Goal: Task Accomplishment & Management: Complete application form

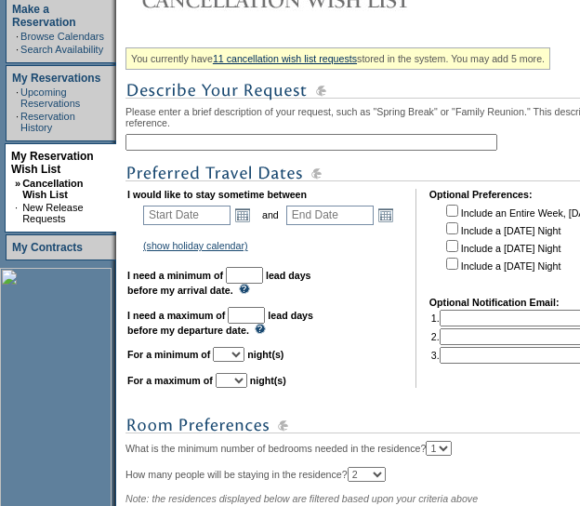
scroll to position [319, 0]
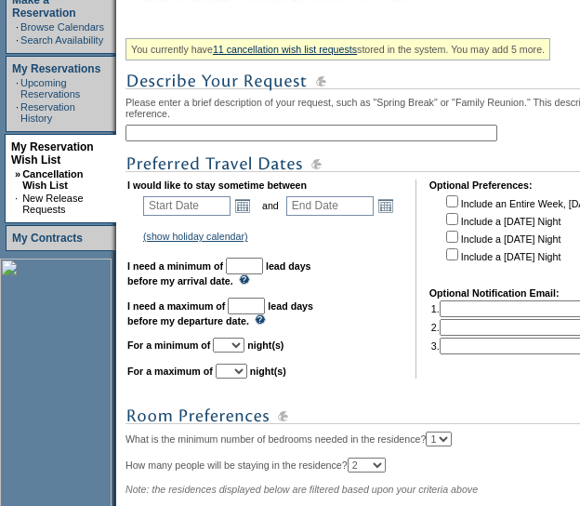
click at [173, 140] on input "text" at bounding box center [311, 133] width 372 height 17
type input "Vail - 3/5 - 3/11"
click at [250, 213] on link "Open the calendar popup." at bounding box center [242, 205] width 20 height 20
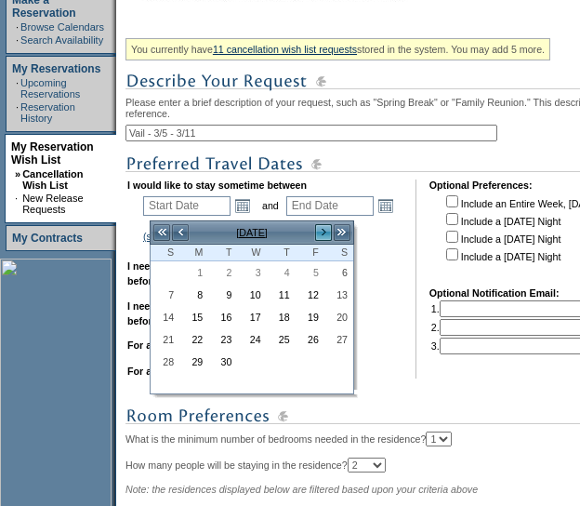
click at [316, 232] on link ">" at bounding box center [323, 232] width 19 height 19
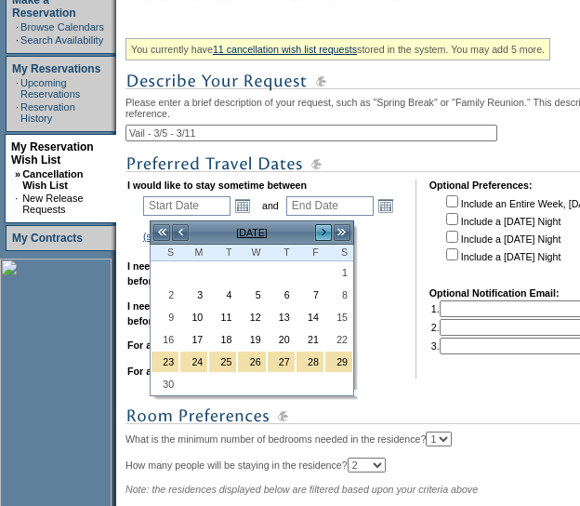
click at [316, 232] on link ">" at bounding box center [323, 232] width 19 height 19
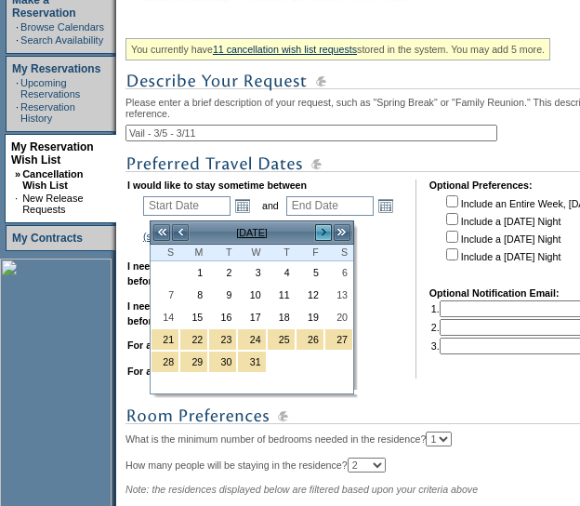
click at [316, 232] on link ">" at bounding box center [323, 232] width 19 height 19
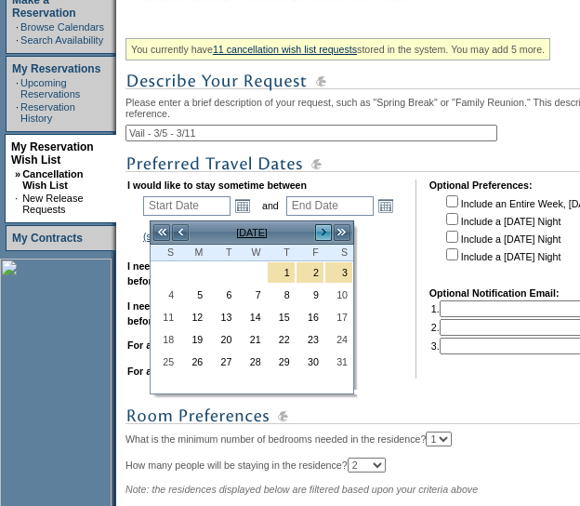
click at [316, 232] on link ">" at bounding box center [323, 232] width 19 height 19
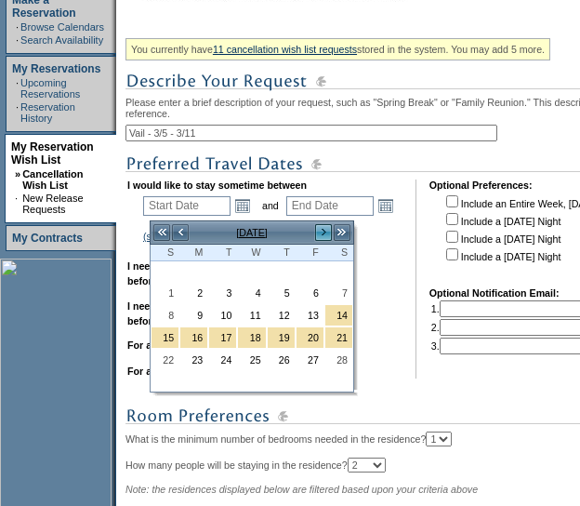
click at [316, 232] on link ">" at bounding box center [323, 232] width 19 height 19
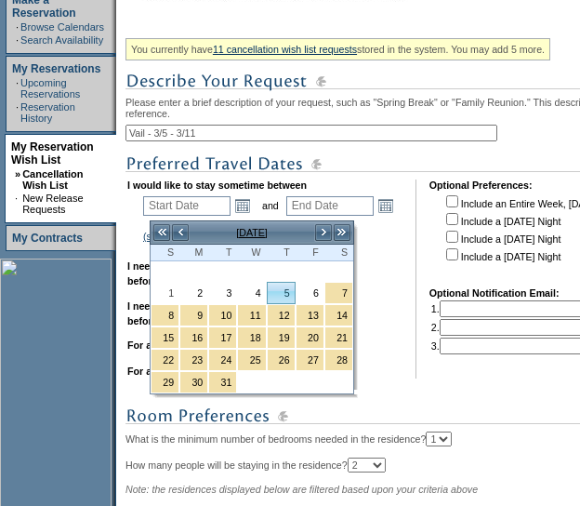
click at [290, 289] on link "5" at bounding box center [281, 293] width 27 height 20
type input "[DATE]"
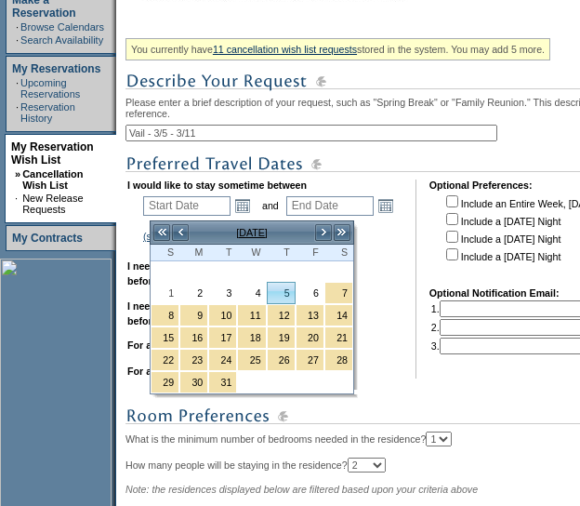
type input "185"
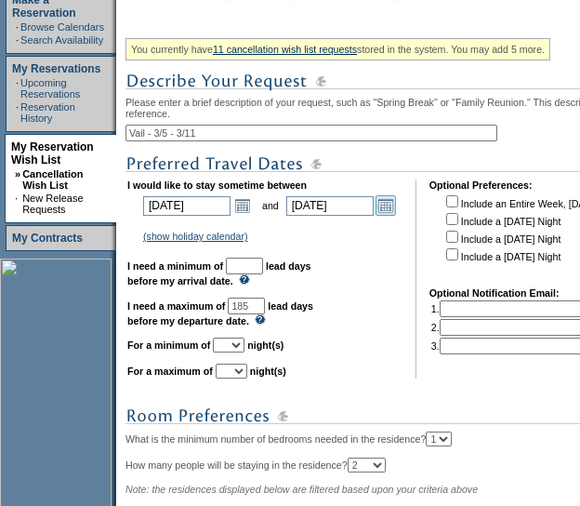
click at [395, 210] on link "Open the calendar popup." at bounding box center [386, 205] width 20 height 20
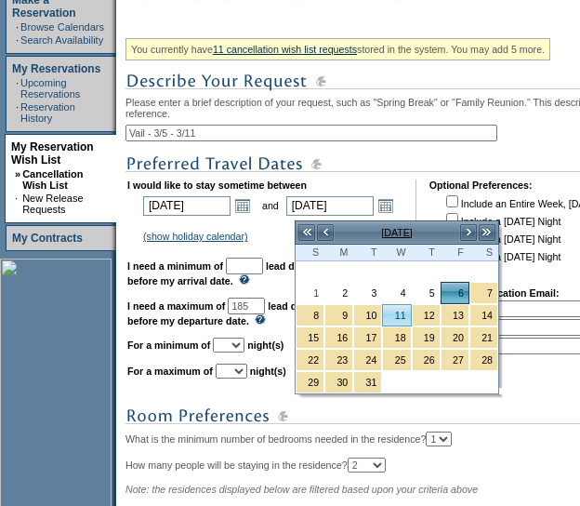
click at [386, 312] on link "11" at bounding box center [396, 315] width 27 height 20
type input "[DATE]"
type input "190"
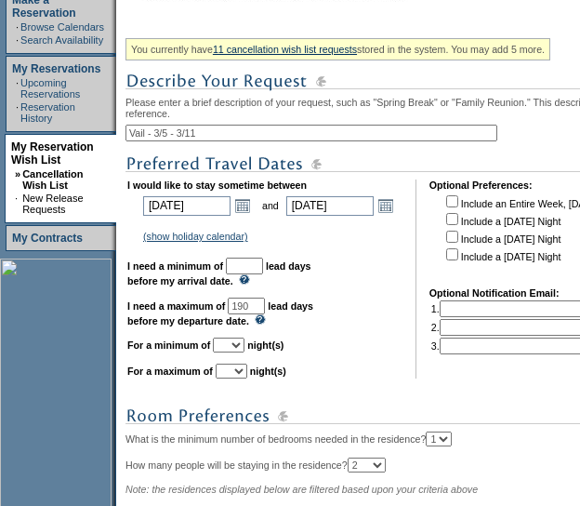
click at [263, 270] on input "text" at bounding box center [244, 265] width 37 height 17
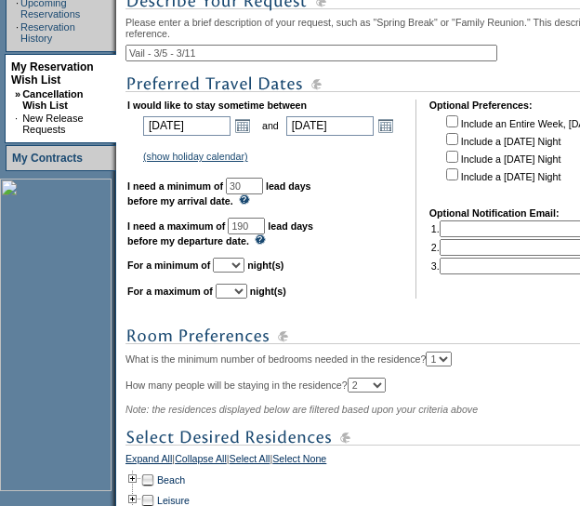
scroll to position [400, 0]
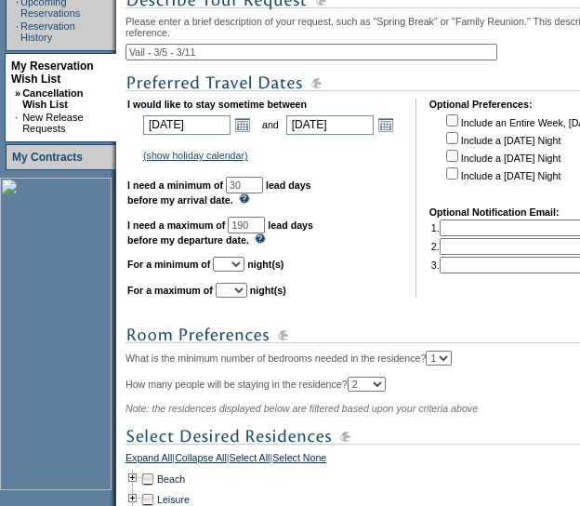
type input "30"
click at [244, 271] on select "1 2 3 4 5 6 7 8 9 10 11 12 13 14" at bounding box center [229, 264] width 32 height 15
select select "6"
click at [235, 266] on select "1 2 3 4 5 6 7 8 9 10 11 12 13 14" at bounding box center [229, 264] width 32 height 15
click at [246, 296] on select "1 2 3 4 5 6 7 8 9 10 11 12 13 14" at bounding box center [232, 290] width 32 height 15
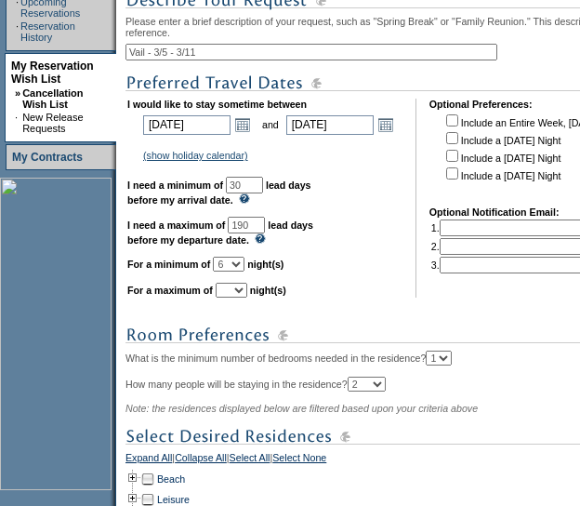
select select "6"
click at [238, 292] on select "1 2 3 4 5 6 7 8 9 10 11 12 13 14" at bounding box center [232, 290] width 32 height 15
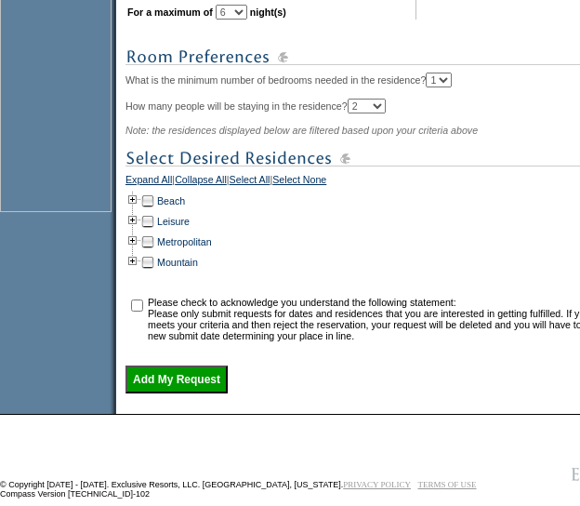
scroll to position [679, 0]
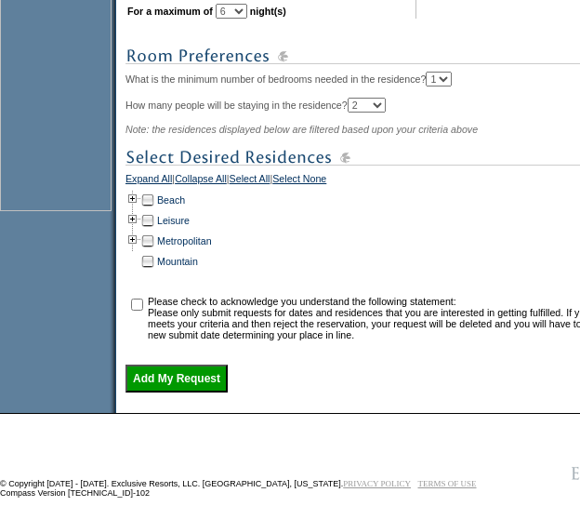
click at [139, 271] on td at bounding box center [132, 261] width 15 height 20
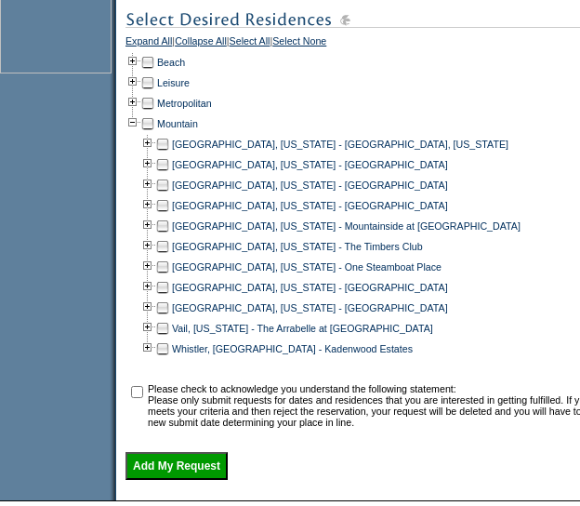
scroll to position [817, 0]
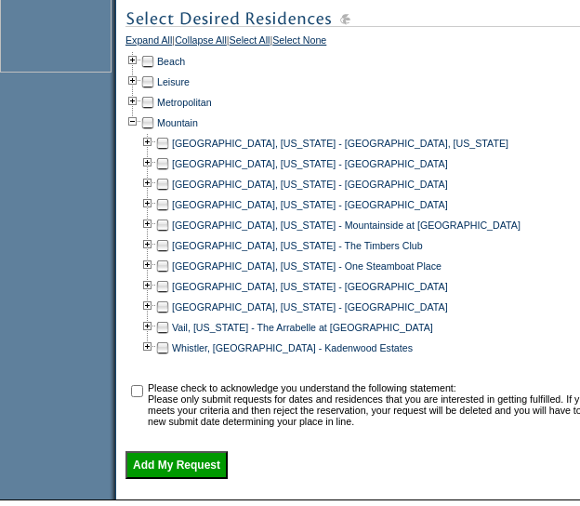
click at [169, 337] on td at bounding box center [162, 327] width 15 height 20
click at [142, 397] on input "checkbox" at bounding box center [137, 391] width 12 height 12
checkbox input "true"
click at [169, 479] on input "Add My Request" at bounding box center [176, 465] width 102 height 28
